Goal: Transaction & Acquisition: Purchase product/service

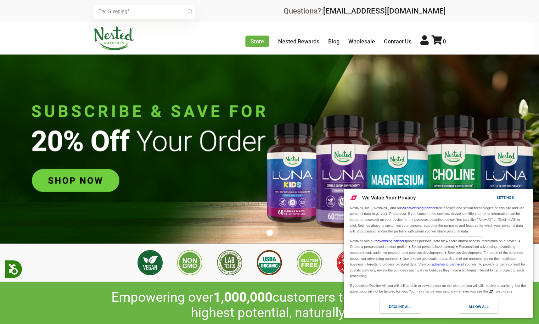
scroll to position [0, 221]
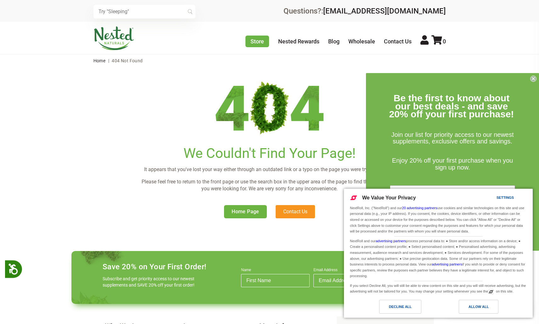
scroll to position [128, 0]
